Goal: Check status: Check status

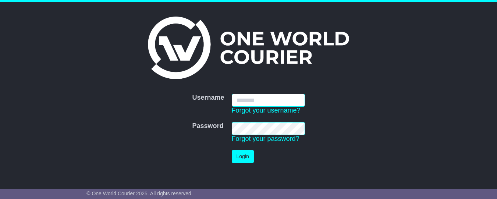
click at [270, 103] on input "Username" at bounding box center [268, 100] width 73 height 13
type input "**********"
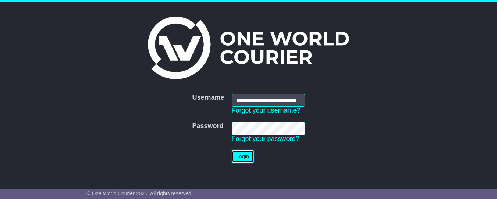
click at [247, 157] on button "Login" at bounding box center [243, 156] width 22 height 13
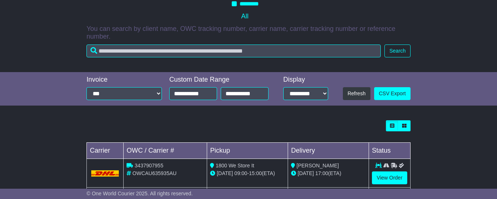
scroll to position [128, 0]
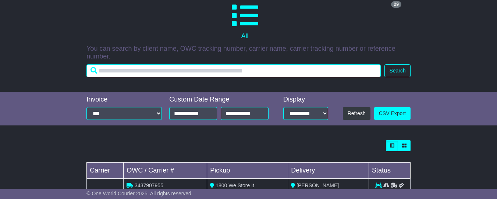
click at [134, 75] on input "text" at bounding box center [233, 70] width 294 height 13
paste input "**********"
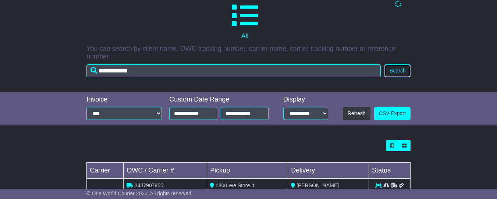
click at [394, 76] on button "Search" at bounding box center [397, 70] width 26 height 13
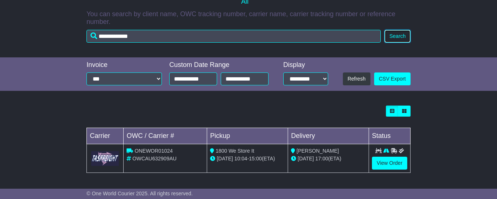
scroll to position [163, 0]
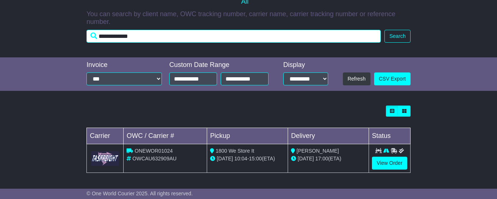
drag, startPoint x: 157, startPoint y: 38, endPoint x: 77, endPoint y: 40, distance: 79.8
paste input "text"
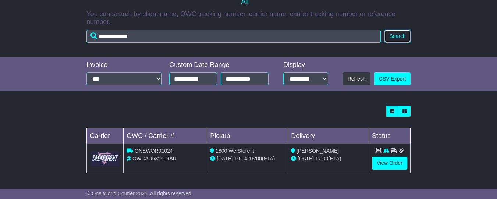
click at [399, 40] on button "Search" at bounding box center [397, 36] width 26 height 13
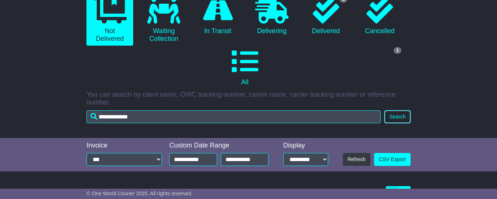
scroll to position [42, 0]
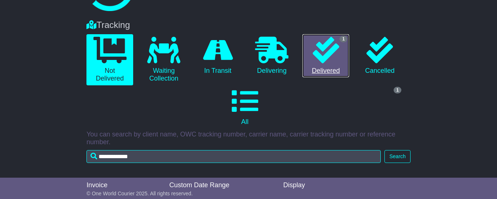
click at [326, 57] on icon at bounding box center [326, 50] width 26 height 26
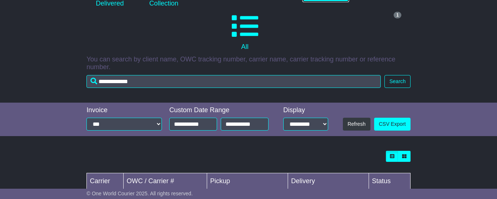
scroll to position [167, 0]
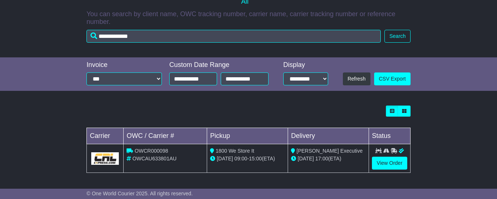
click at [452, 129] on div "Loading... No bookings found Carrier OWC / Carrier # Pickup Delivery Status OWC…" at bounding box center [248, 143] width 497 height 82
click at [49, 141] on div "Loading... No bookings found Carrier OWC / Carrier # Pickup Delivery Status OWC…" at bounding box center [248, 143] width 497 height 82
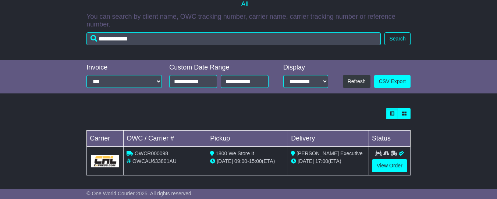
click at [459, 137] on div "Loading... No bookings found Carrier OWC / Carrier # Pickup Delivery Status OWC…" at bounding box center [248, 145] width 497 height 82
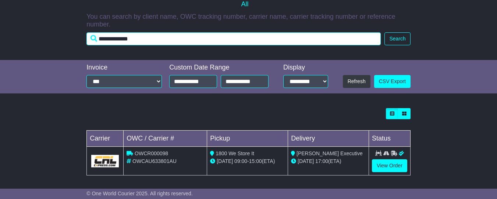
drag, startPoint x: 168, startPoint y: 44, endPoint x: 79, endPoint y: 43, distance: 88.6
paste input "text"
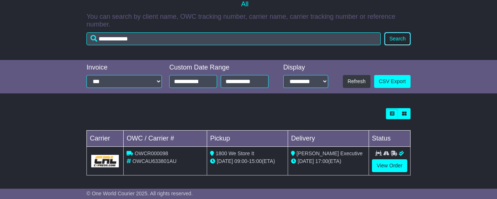
click at [402, 41] on button "Search" at bounding box center [397, 38] width 26 height 13
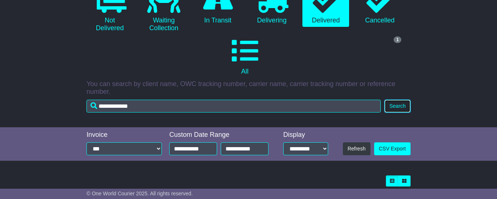
scroll to position [122, 0]
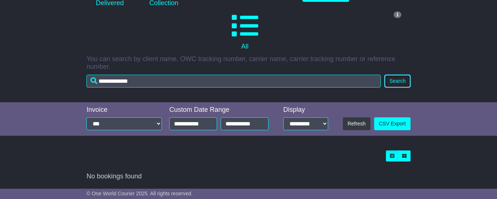
click at [398, 83] on button "Search" at bounding box center [397, 81] width 26 height 13
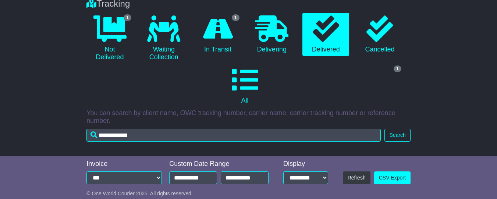
scroll to position [9, 0]
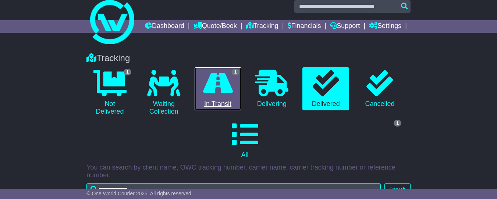
click at [219, 96] on icon at bounding box center [218, 83] width 30 height 26
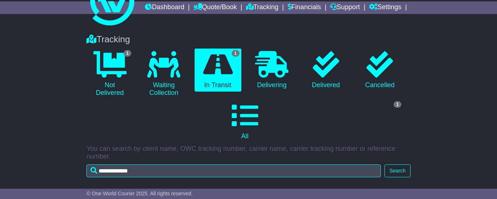
scroll to position [35, 0]
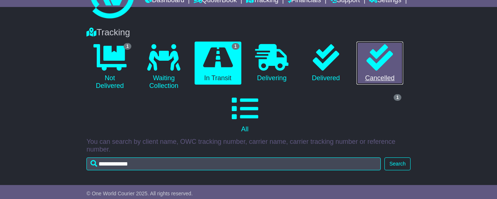
click at [378, 71] on icon at bounding box center [379, 57] width 26 height 26
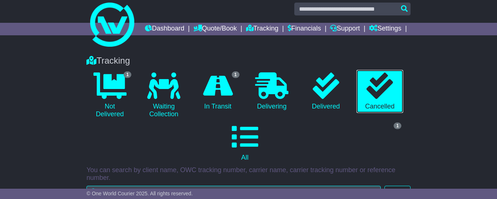
scroll to position [0, 0]
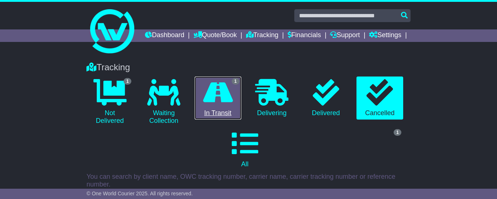
click at [220, 106] on icon at bounding box center [218, 92] width 30 height 26
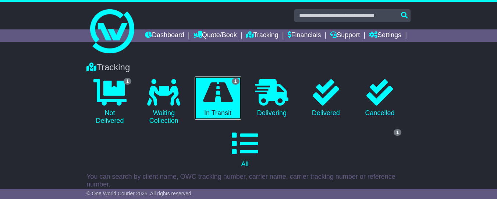
scroll to position [167, 0]
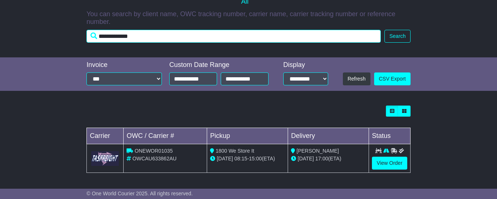
drag, startPoint x: 156, startPoint y: 35, endPoint x: 78, endPoint y: 33, distance: 77.6
paste input "text"
type input "**********"
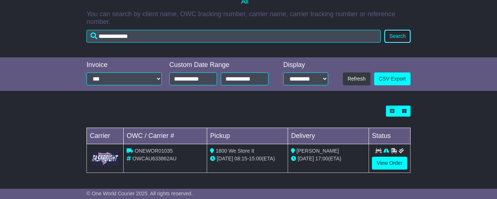
click at [396, 36] on button "Search" at bounding box center [397, 36] width 26 height 13
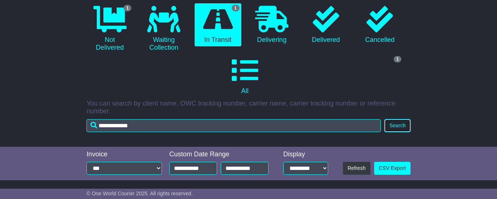
scroll to position [0, 0]
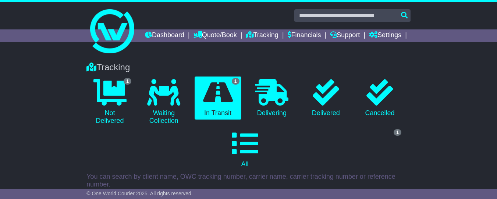
click at [442, 138] on div "Tracking 1 Not Delivered 0 Waiting Collection 1 In Transit 0 Delivering 0" at bounding box center [248, 137] width 497 height 165
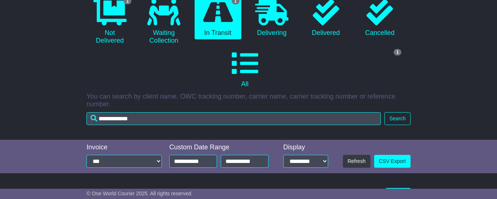
scroll to position [167, 0]
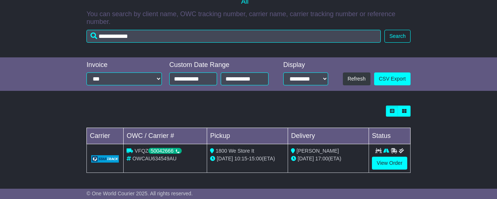
click at [59, 132] on div "Loading... No bookings found Carrier OWC / Carrier # Pickup Delivery Status VFQ…" at bounding box center [248, 143] width 497 height 82
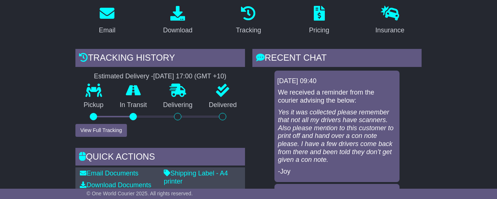
scroll to position [121, 0]
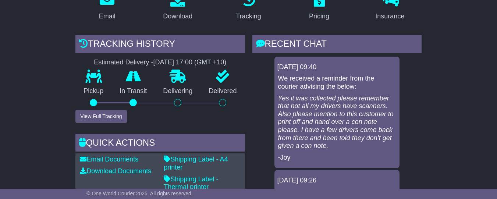
scroll to position [150, 0]
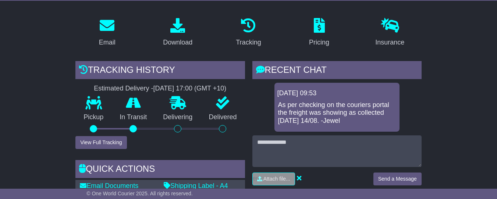
scroll to position [0, 0]
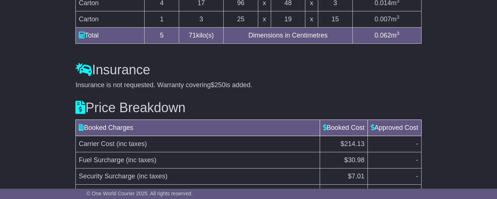
scroll to position [667, 0]
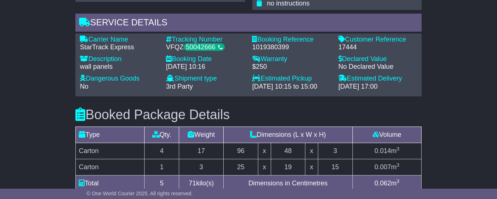
scroll to position [510, 0]
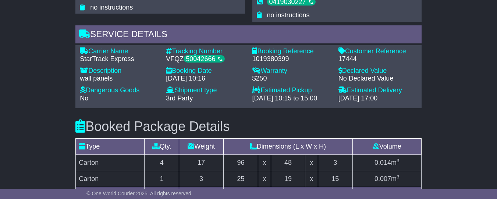
click at [457, 113] on div "Email Download Tracking Pricing Insurance" at bounding box center [248, 12] width 497 height 785
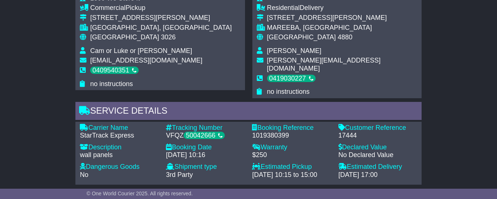
scroll to position [435, 0]
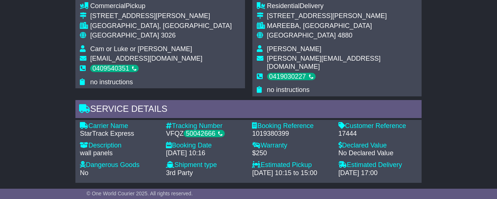
click at [460, 134] on div "Email Download Tracking Pricing Insurance" at bounding box center [248, 86] width 497 height 785
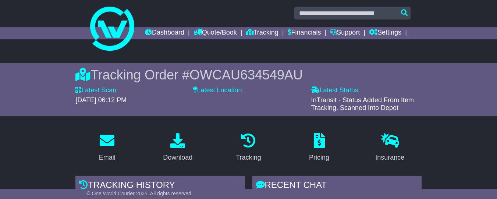
scroll to position [0, 0]
